Goal: Navigation & Orientation: Find specific page/section

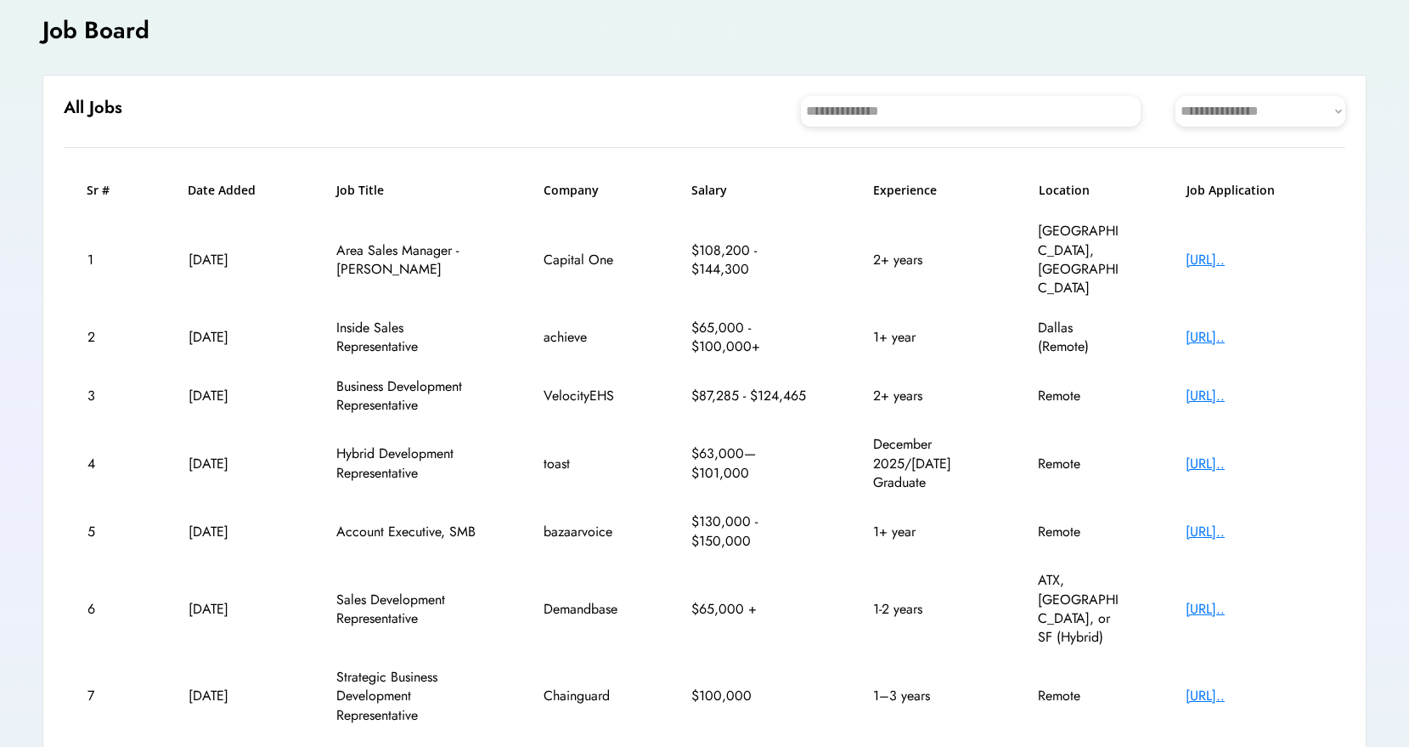
scroll to position [289, 0]
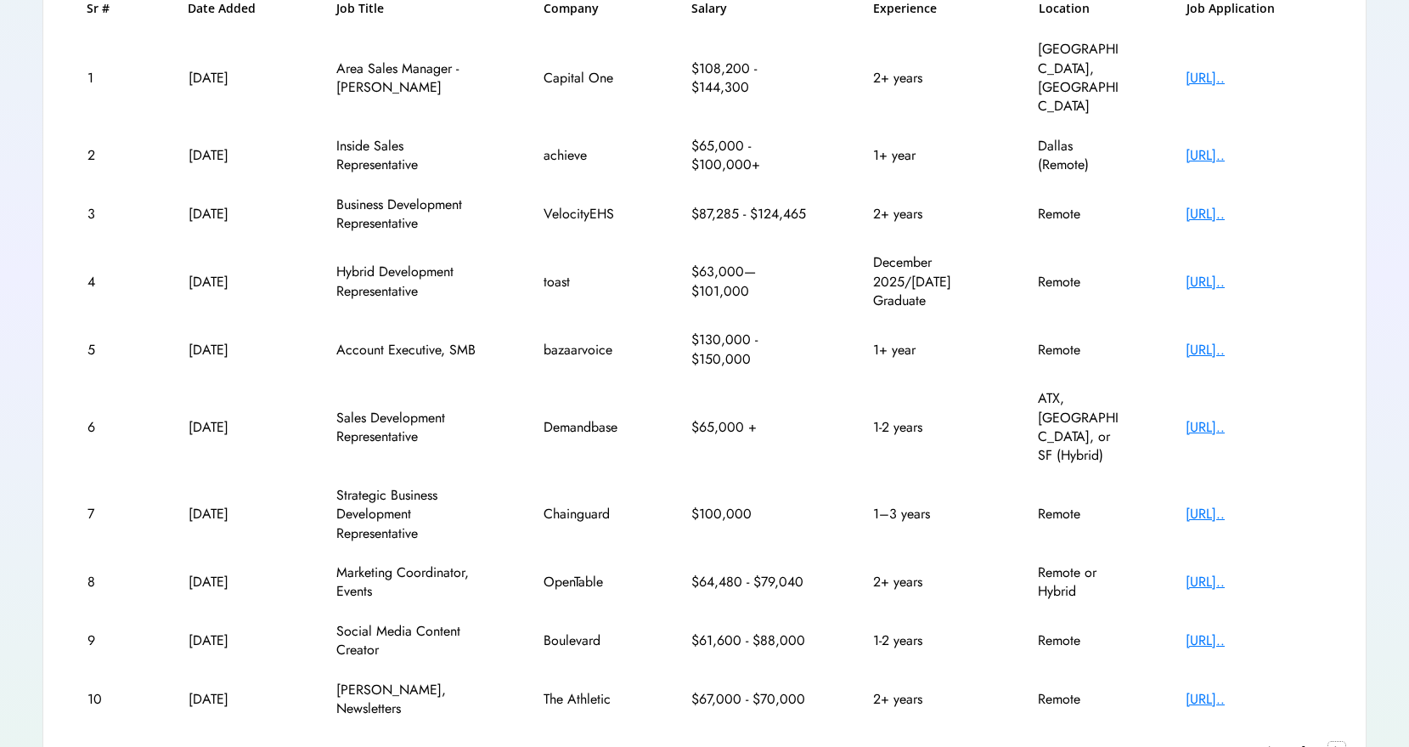
click at [1336, 741] on text "chevron_right" at bounding box center [1336, 749] width 17 height 17
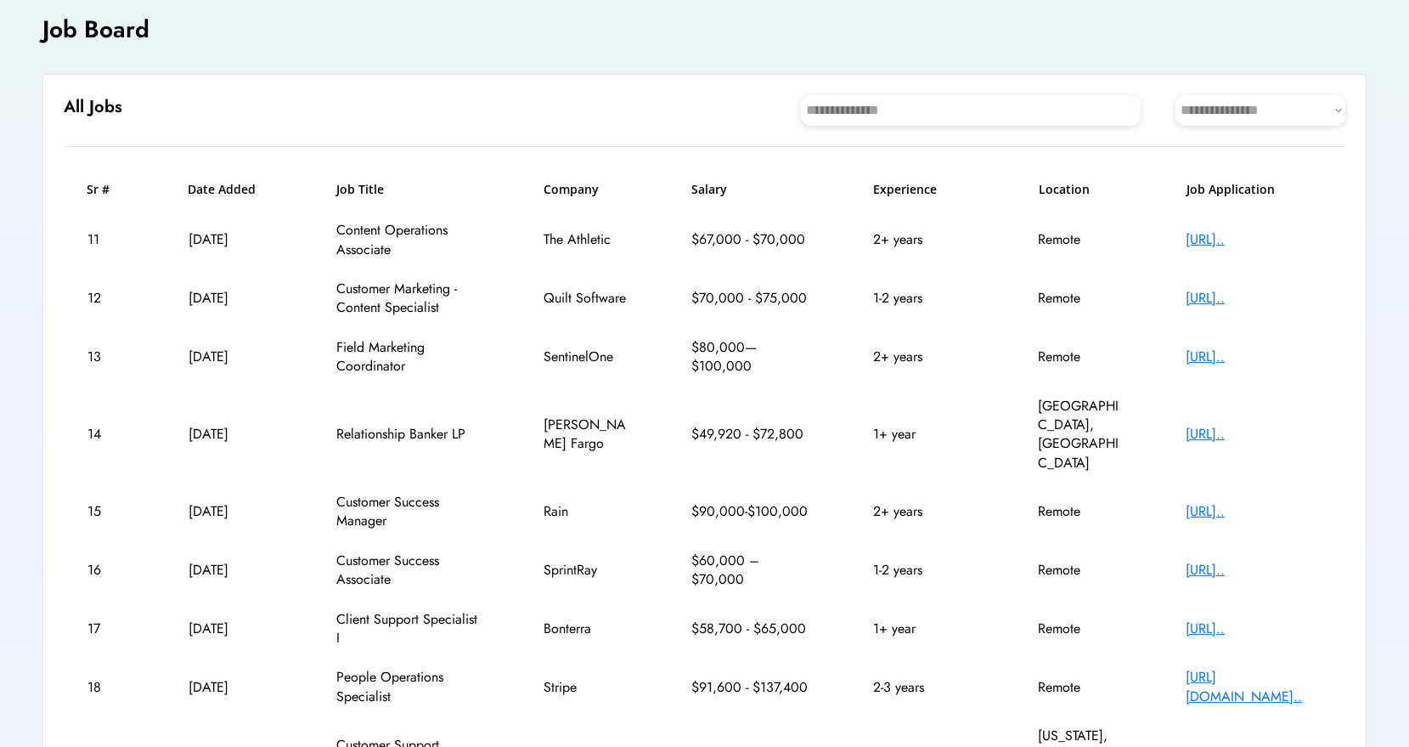
scroll to position [251, 0]
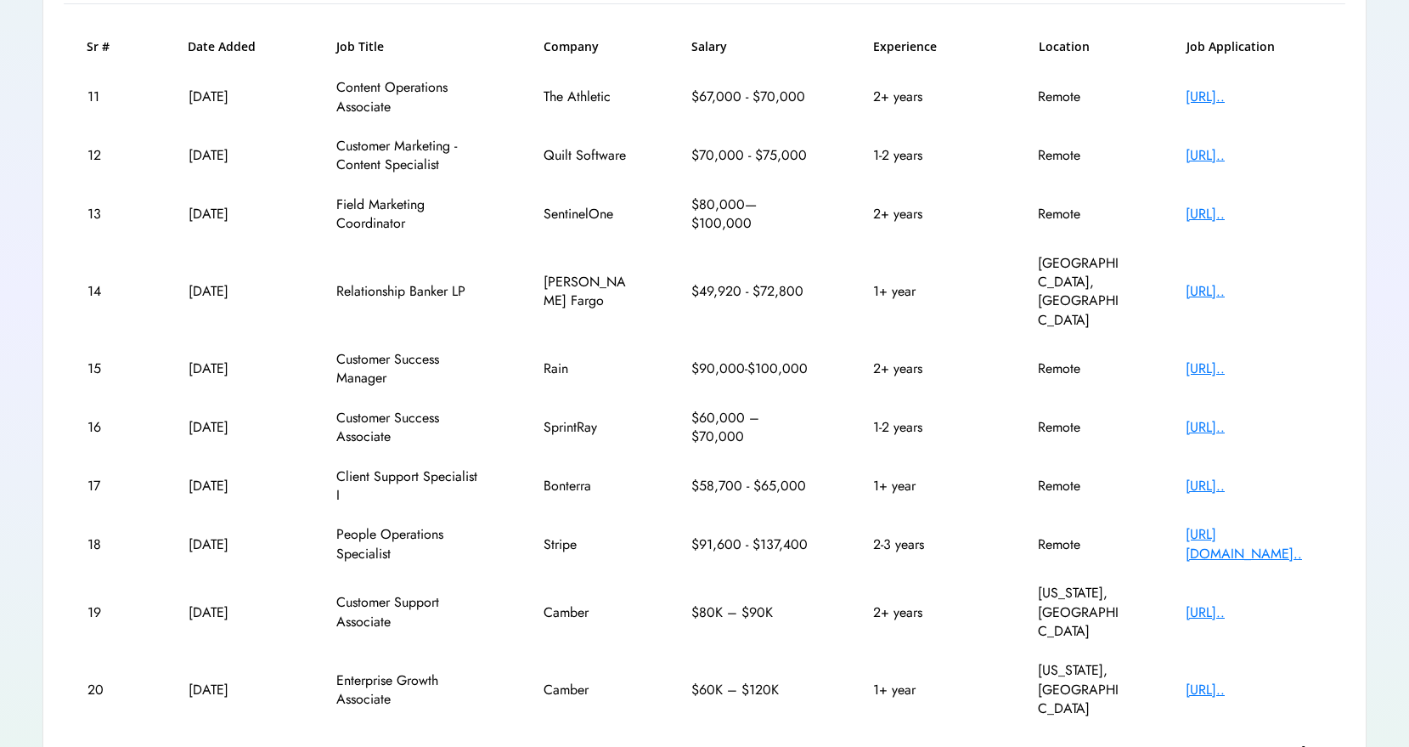
click at [1349, 660] on div "**********" at bounding box center [704, 355] width 1324 height 849
click at [1338, 742] on text "chevron_right" at bounding box center [1336, 750] width 17 height 17
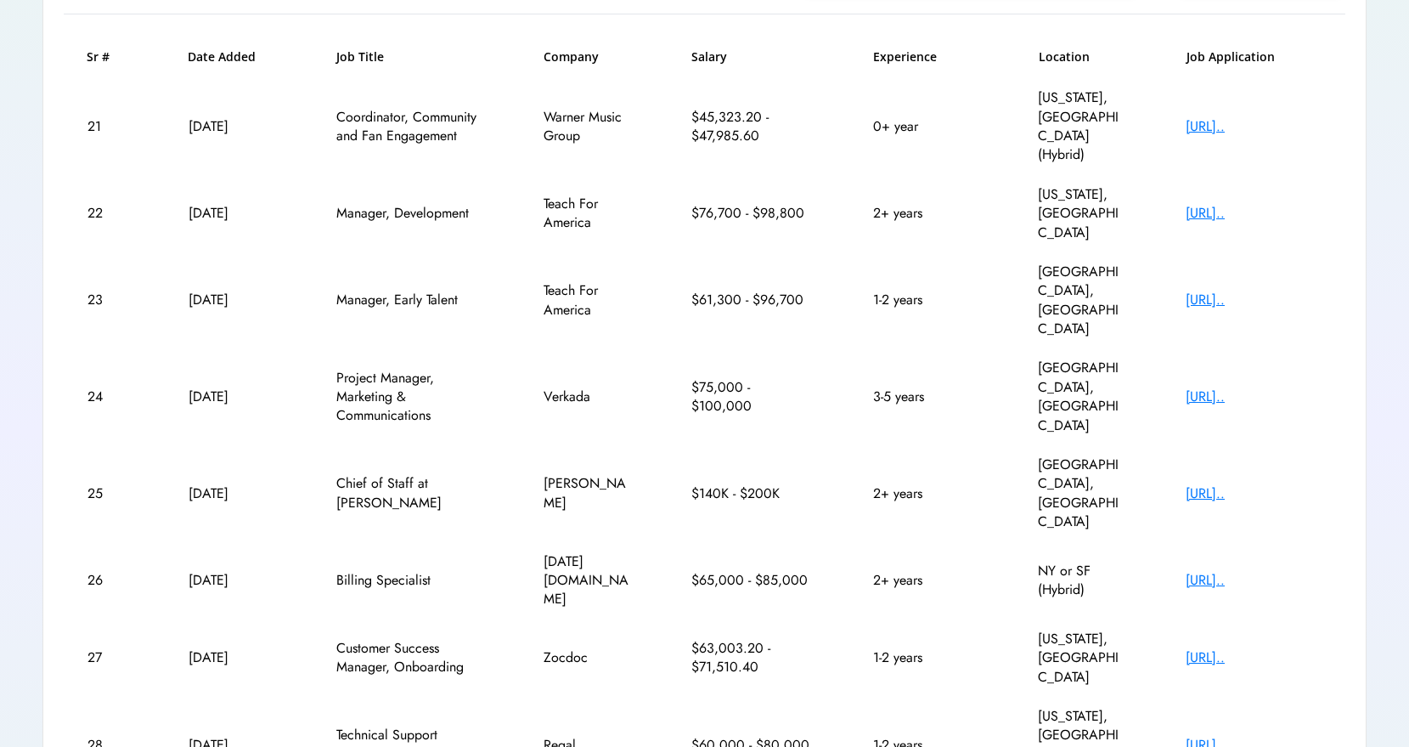
scroll to position [207, 0]
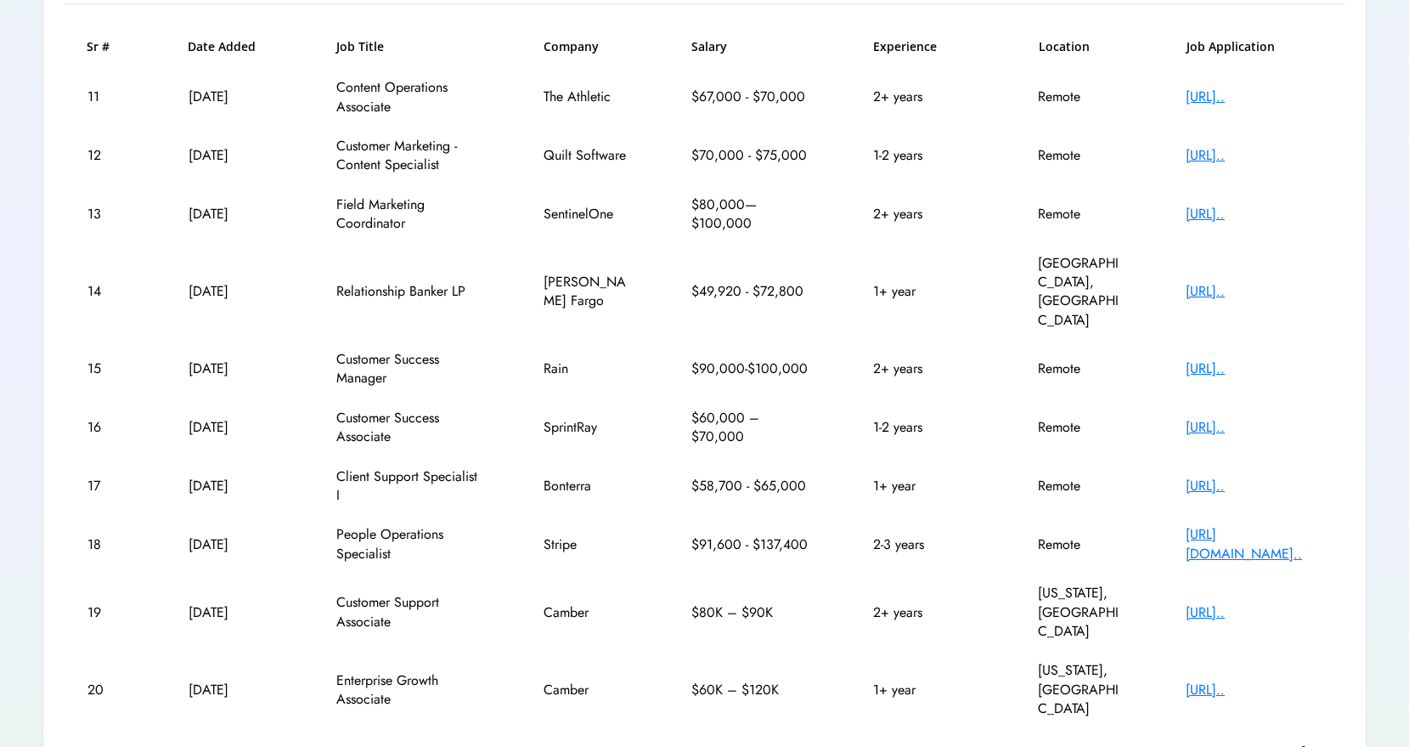
scroll to position [240, 0]
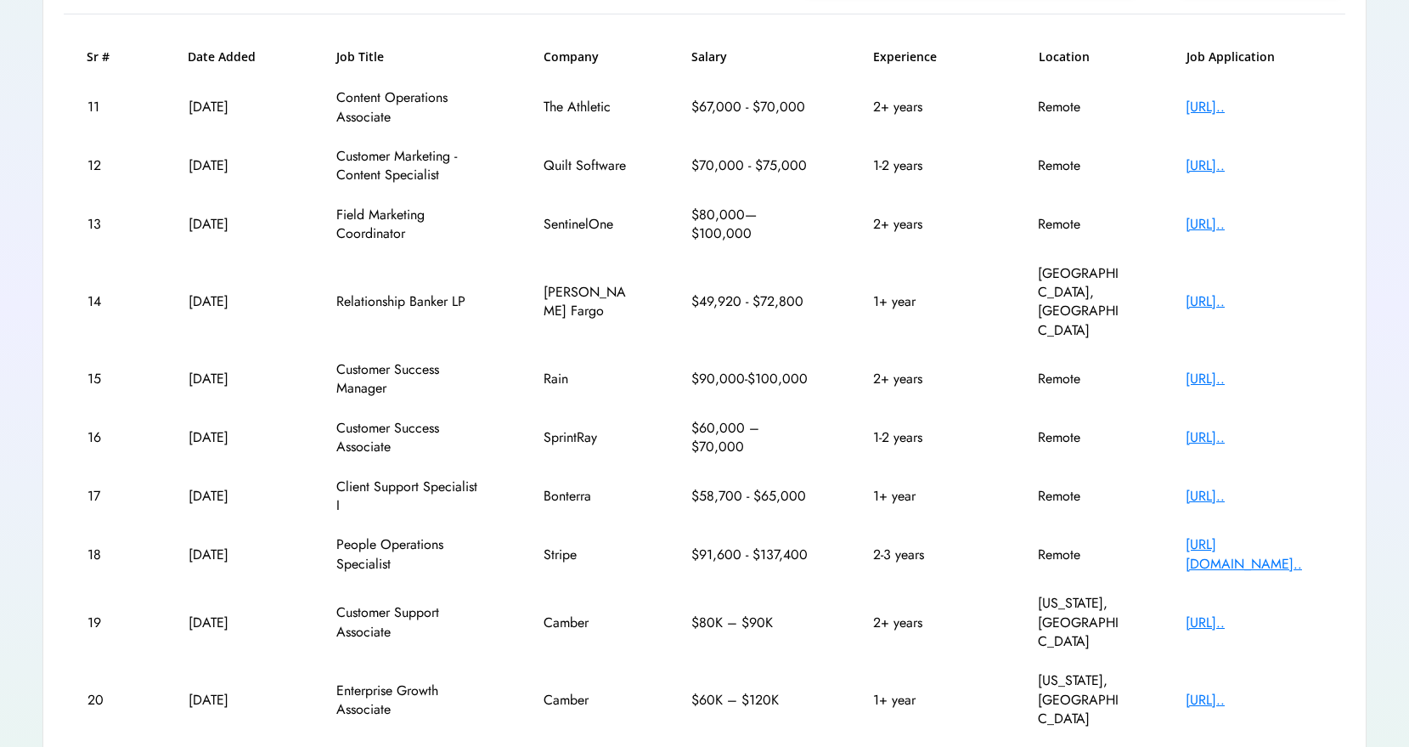
click at [1277, 746] on text "keyboard_arrow_left" at bounding box center [1268, 761] width 17 height 17
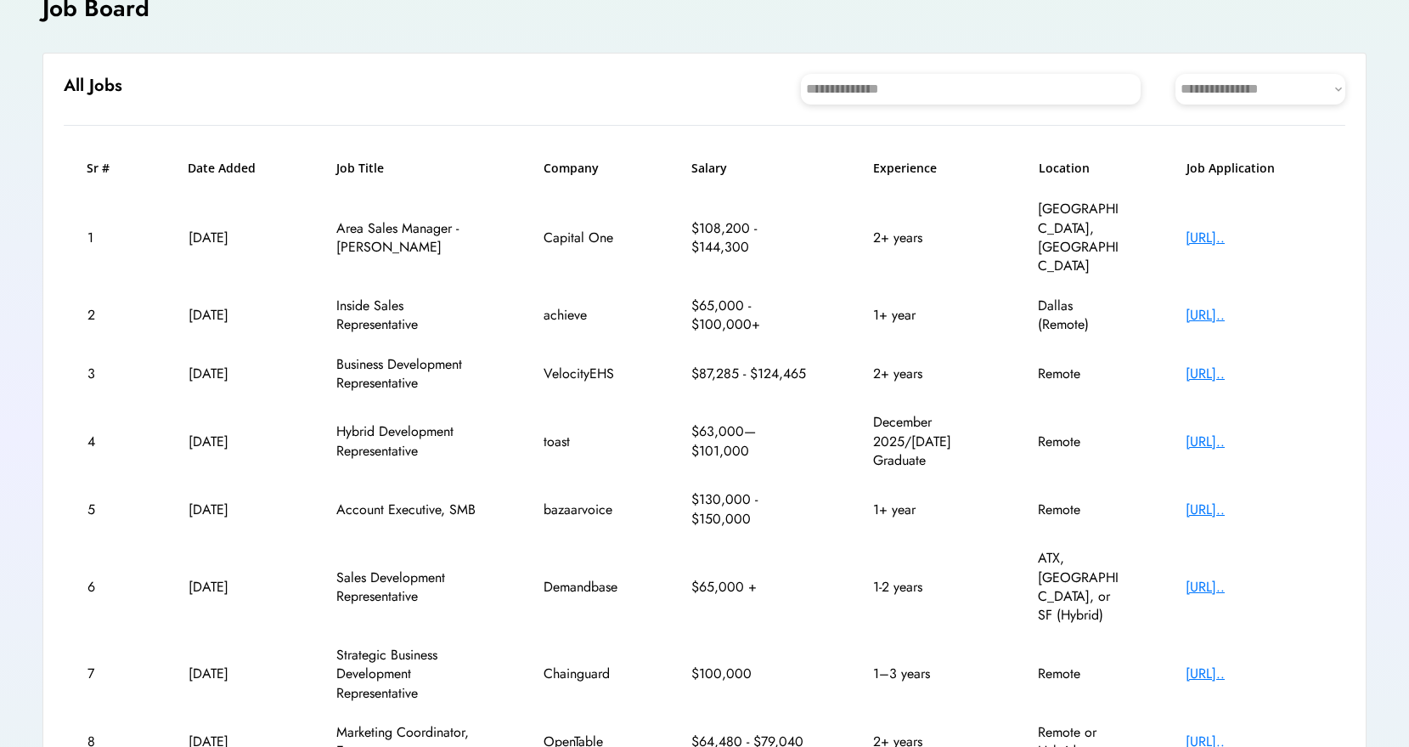
scroll to position [99, 0]
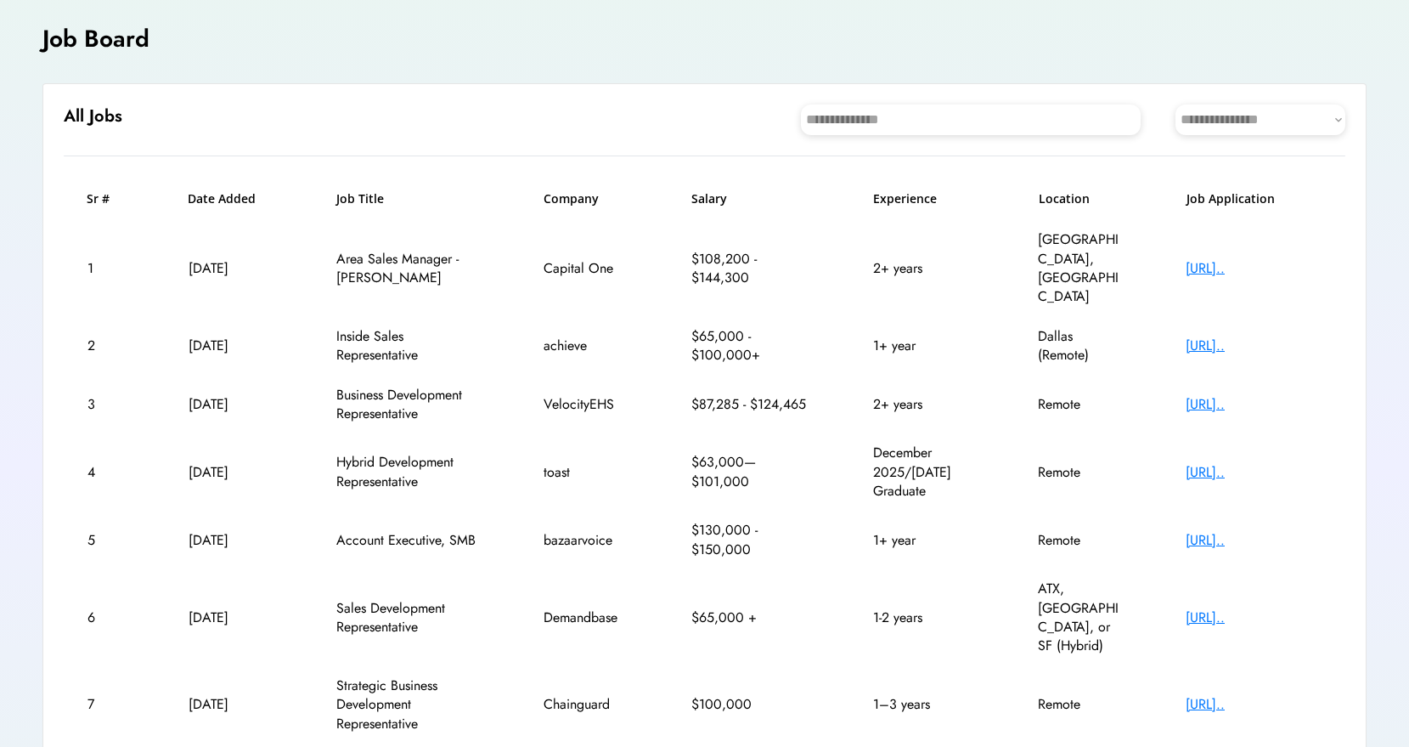
click at [1210, 463] on div "[URL].." at bounding box center [1254, 472] width 136 height 19
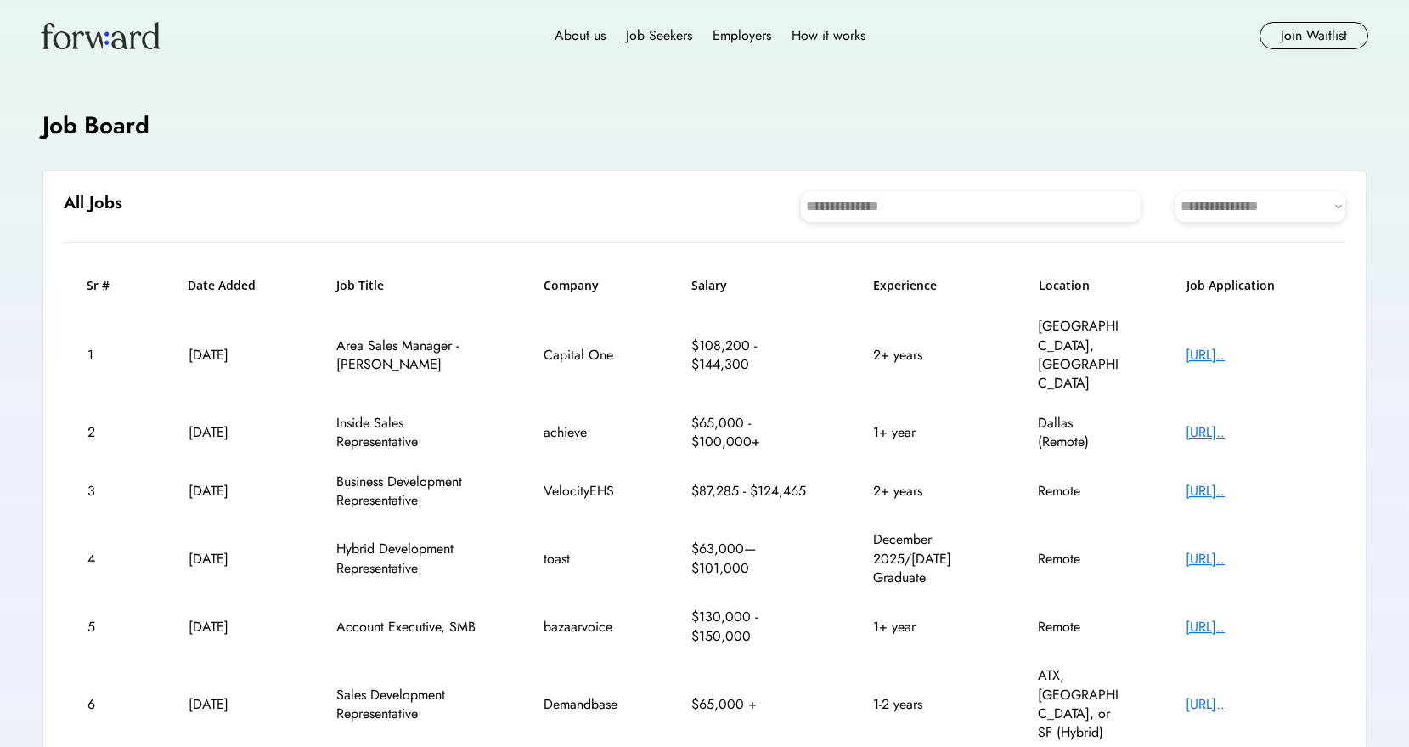
scroll to position [0, 0]
